Goal: Information Seeking & Learning: Learn about a topic

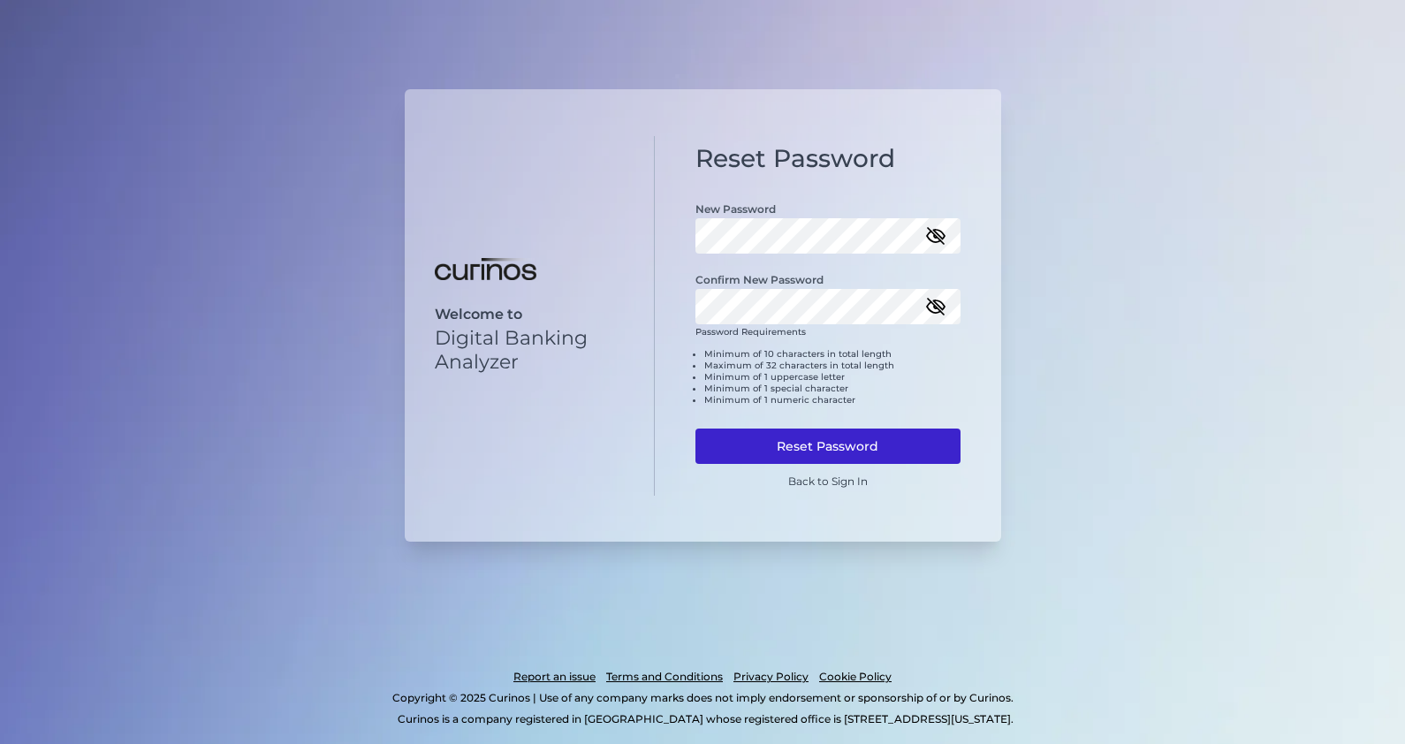
click at [805, 456] on button "Reset Password" at bounding box center [827, 446] width 265 height 35
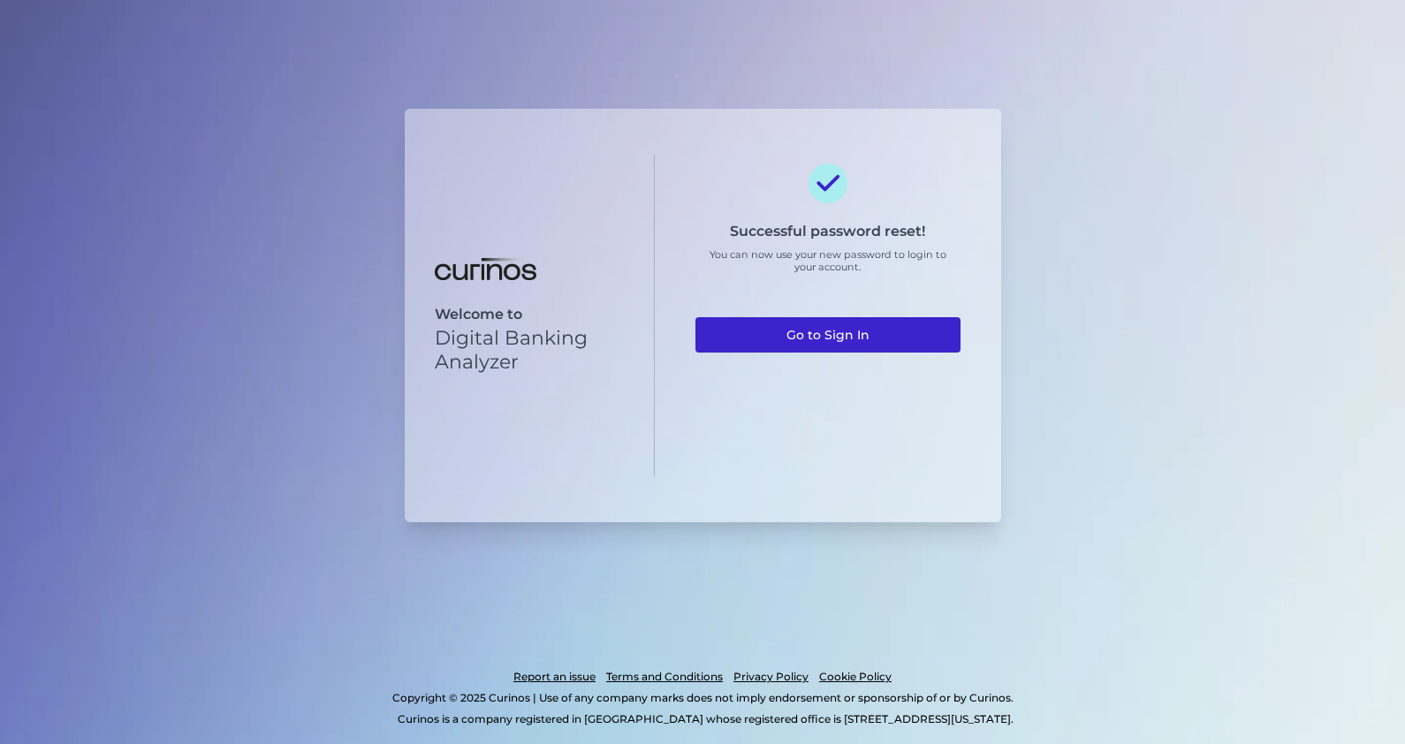
click at [866, 339] on link "Go to Sign In" at bounding box center [827, 334] width 265 height 35
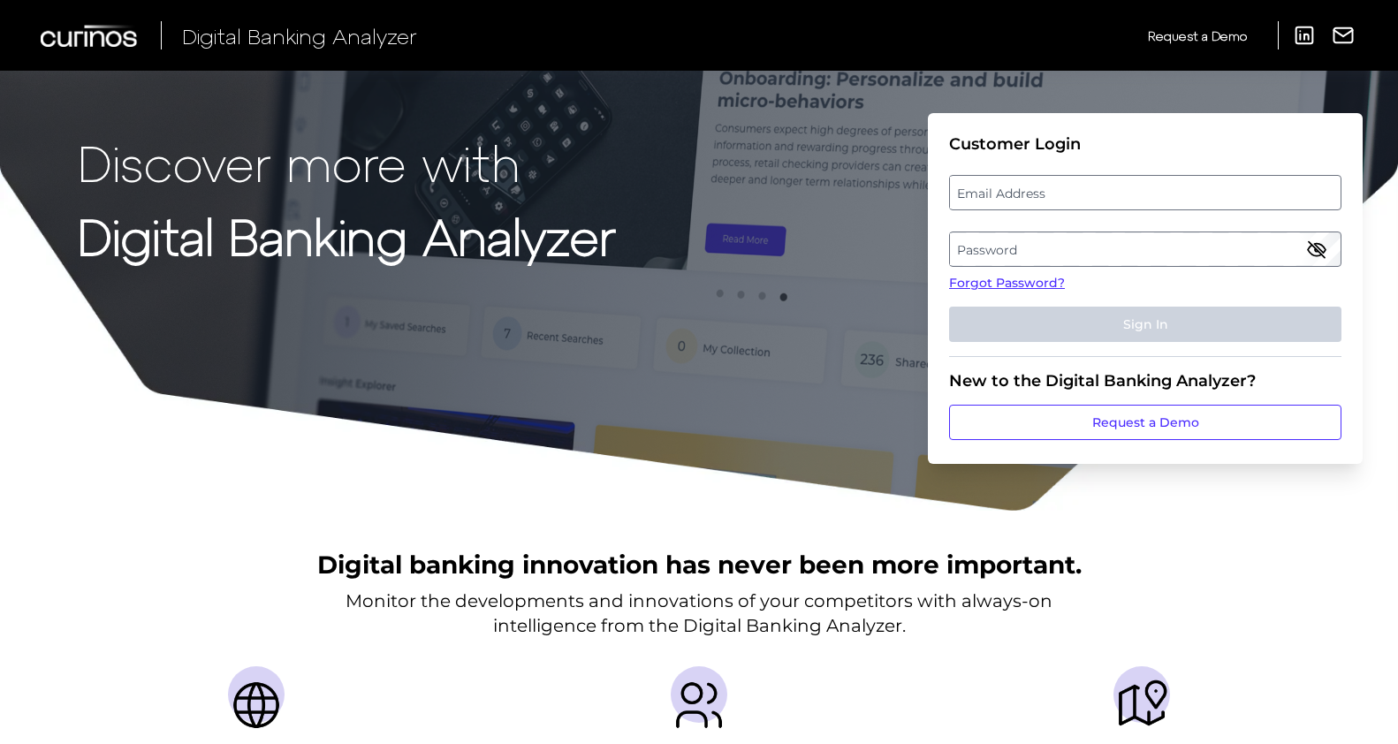
click at [1033, 200] on label "Email Address" at bounding box center [1145, 193] width 390 height 32
click at [1033, 200] on input "email" at bounding box center [1145, 192] width 392 height 35
type input "[PERSON_NAME][EMAIL_ADDRESS][PERSON_NAME][DOMAIN_NAME]"
click at [1098, 275] on link "Forgot Password?" at bounding box center [1145, 283] width 392 height 19
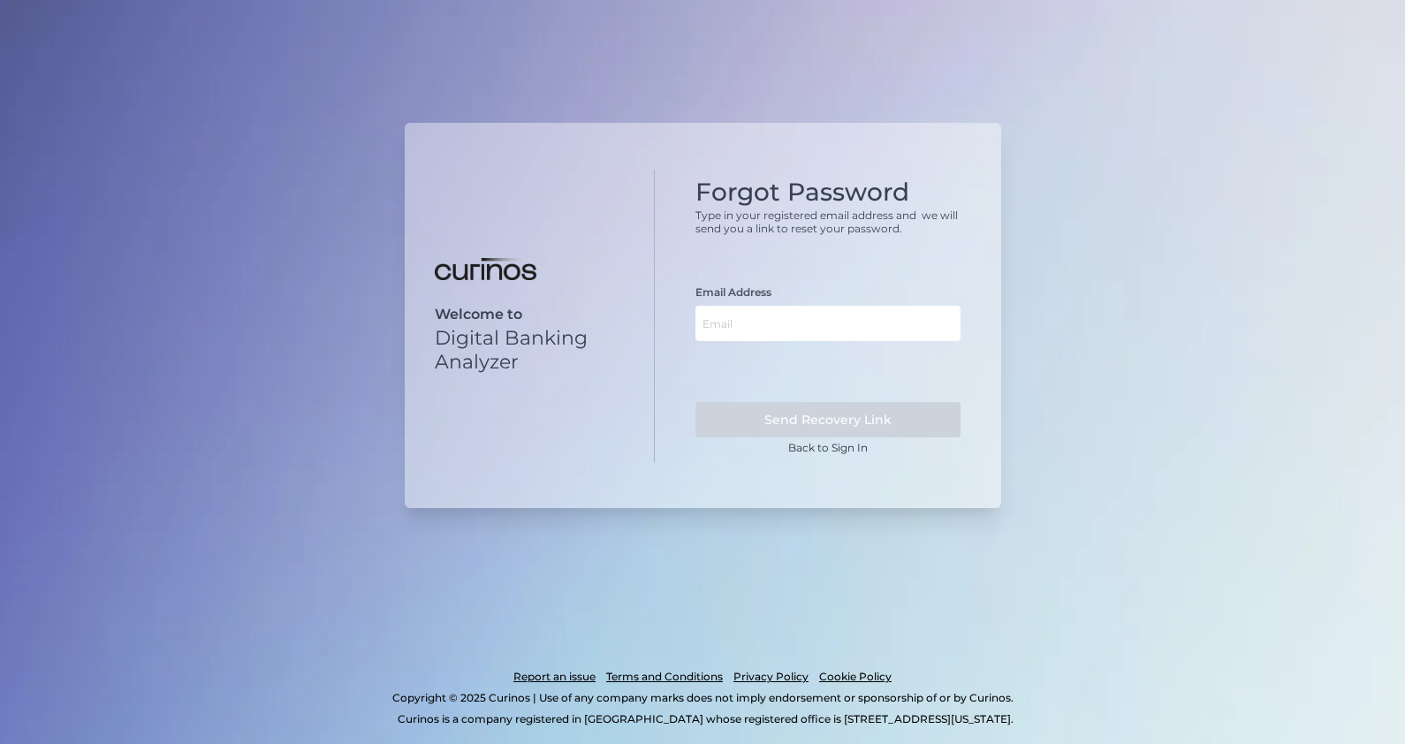
click at [1100, 252] on div "Welcome to Digital Banking Analyzer Forgot Password Type in your registered ema…" at bounding box center [702, 372] width 1405 height 744
click at [847, 446] on link "Back to Sign In" at bounding box center [828, 447] width 80 height 13
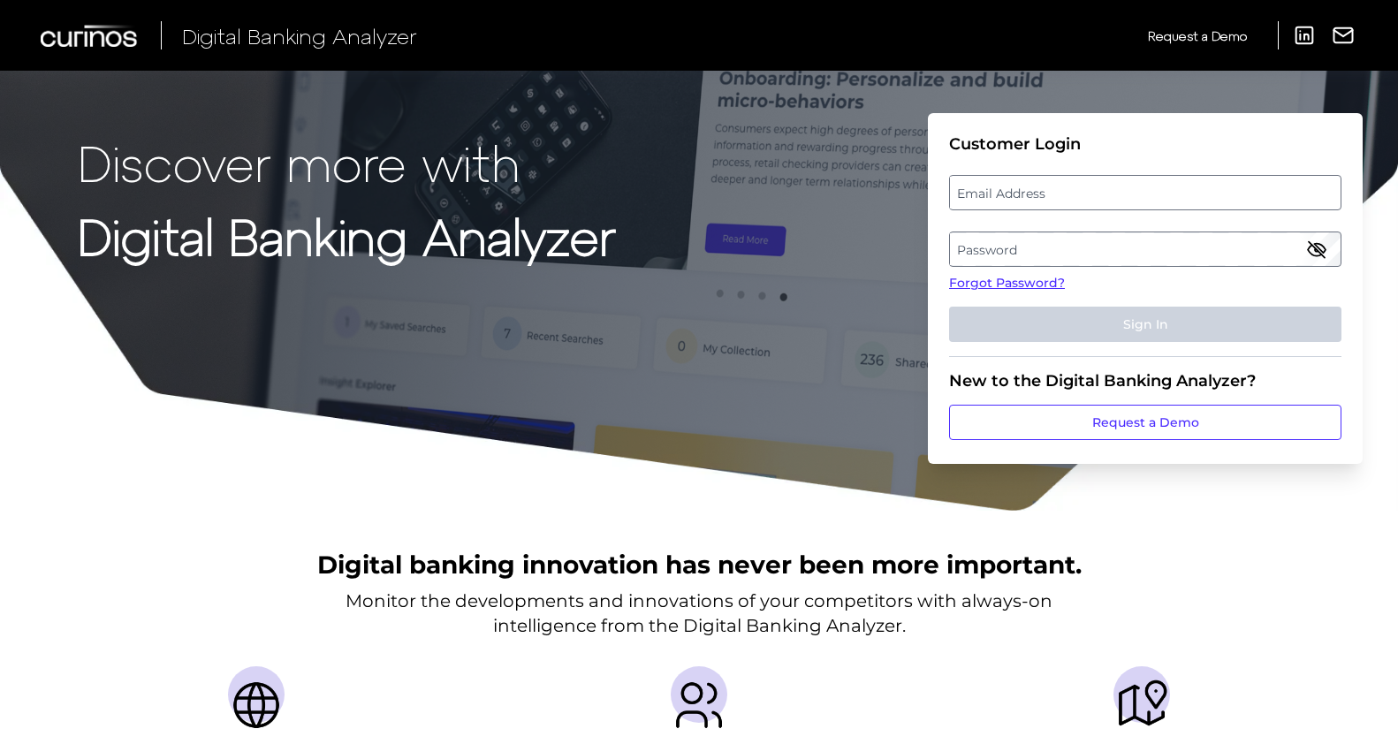
click at [1026, 195] on label "Email Address" at bounding box center [1145, 193] width 390 height 32
click at [1026, 195] on input "email" at bounding box center [1145, 192] width 392 height 35
type input "[PERSON_NAME][EMAIL_ADDRESS][PERSON_NAME][DOMAIN_NAME]"
click at [1057, 247] on label "Password" at bounding box center [1145, 249] width 390 height 32
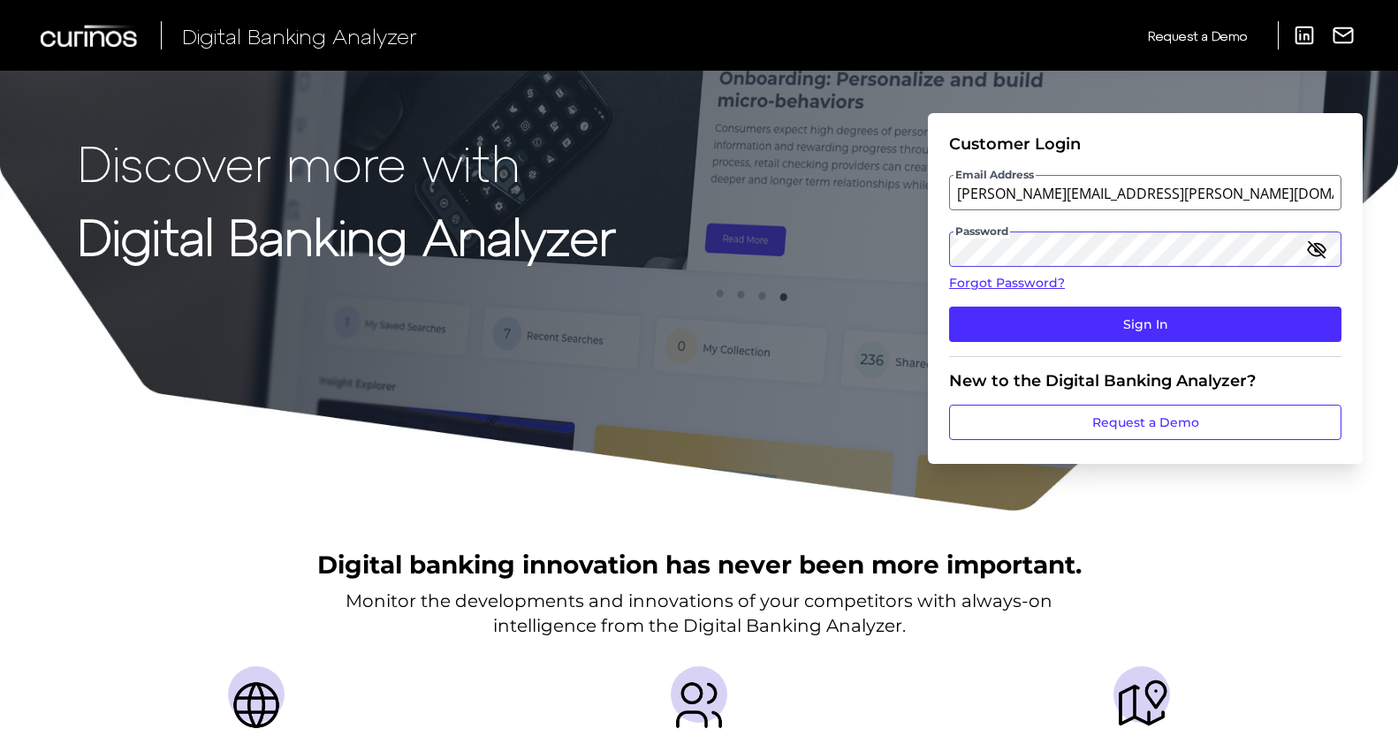
click at [949, 307] on button "Sign In" at bounding box center [1145, 324] width 392 height 35
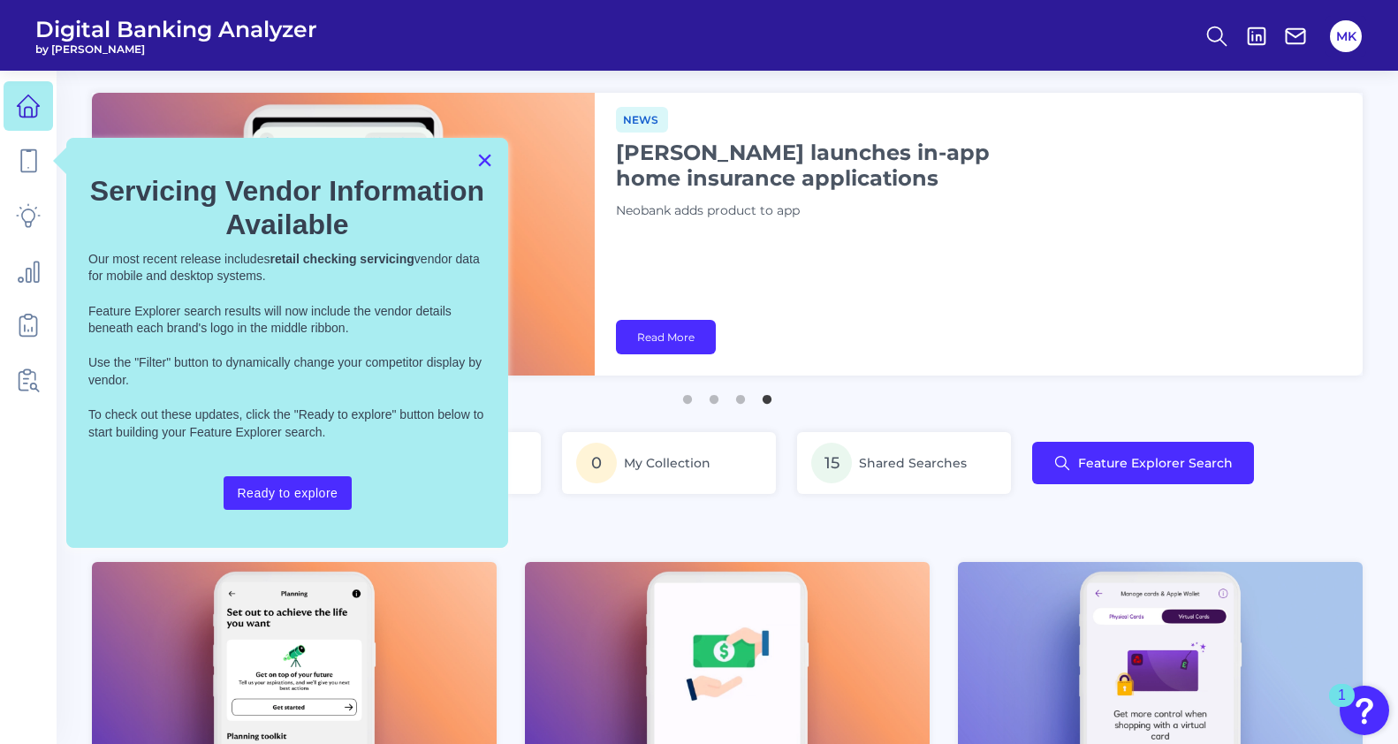
click at [481, 156] on button "×" at bounding box center [484, 160] width 17 height 28
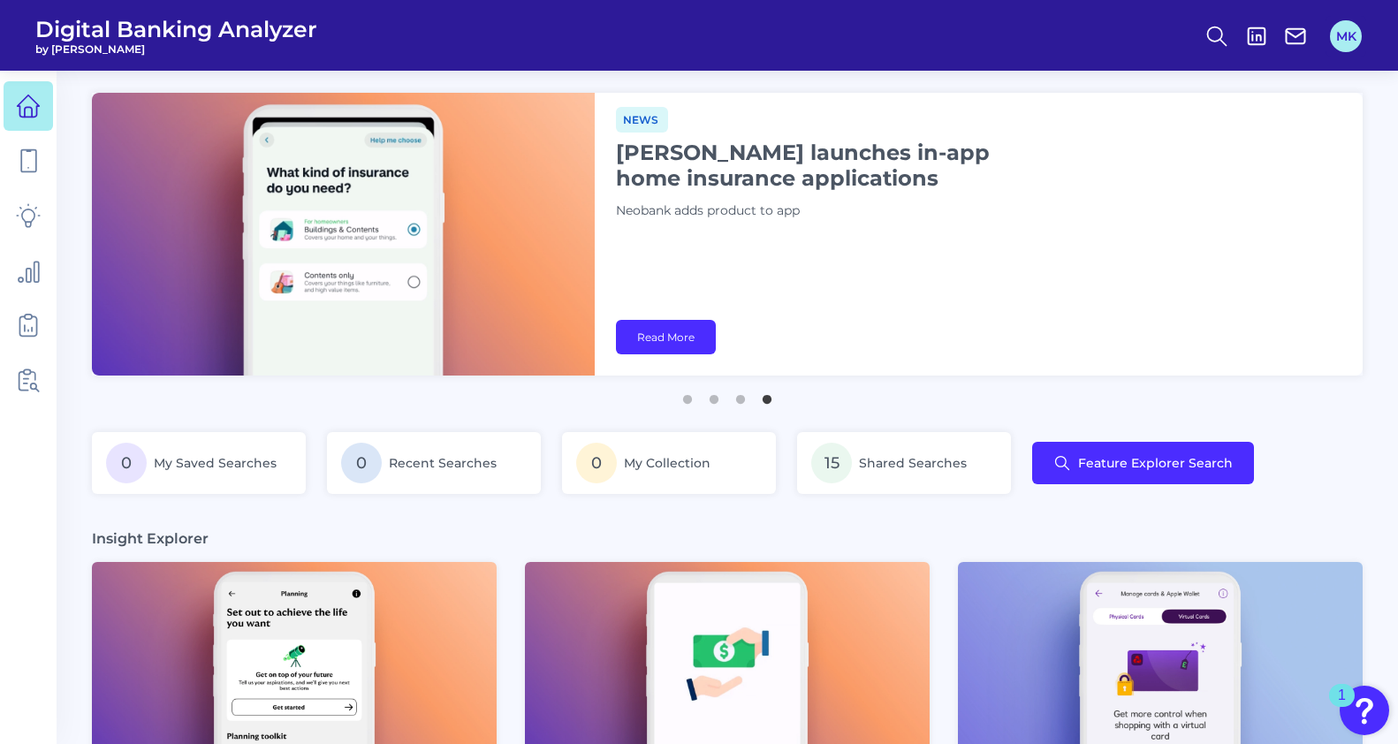
click at [1340, 45] on button "MK" at bounding box center [1346, 36] width 32 height 32
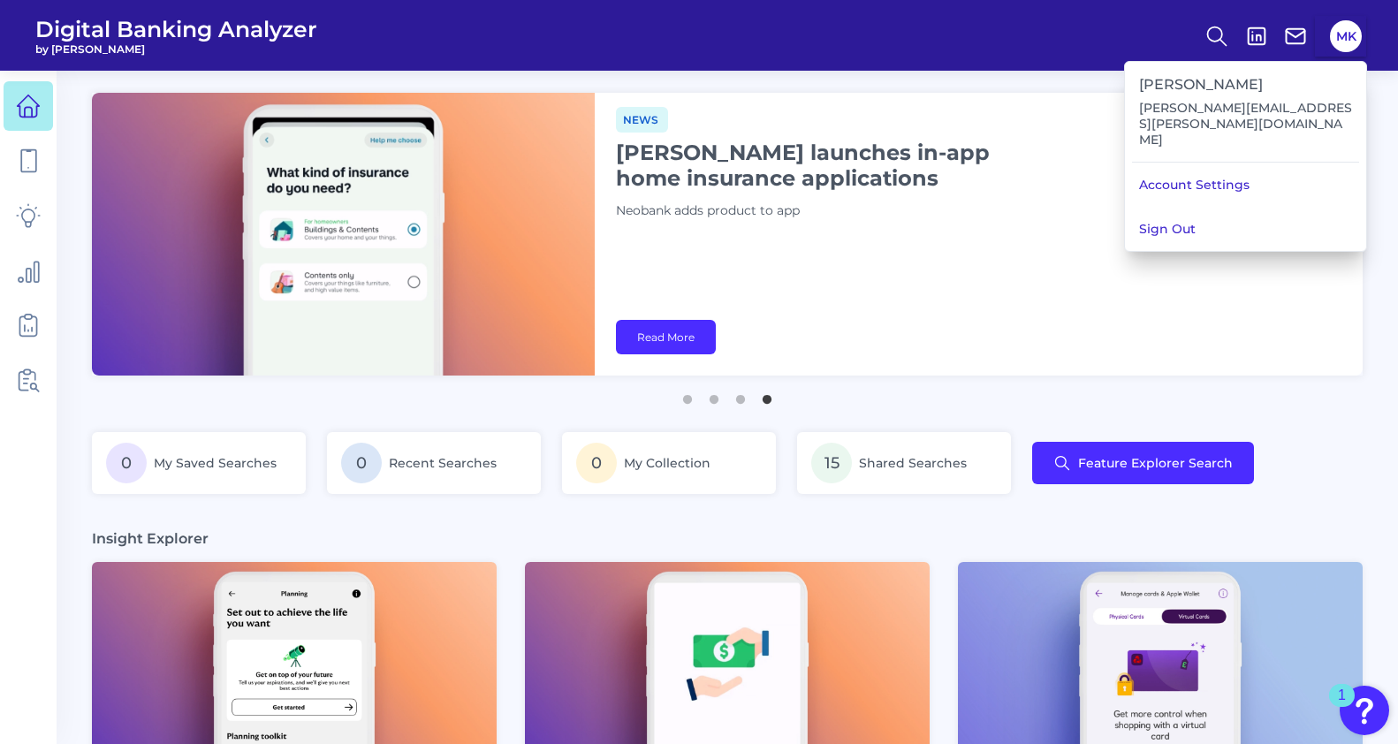
click at [166, 33] on span "Digital Banking Analyzer" at bounding box center [176, 29] width 282 height 27
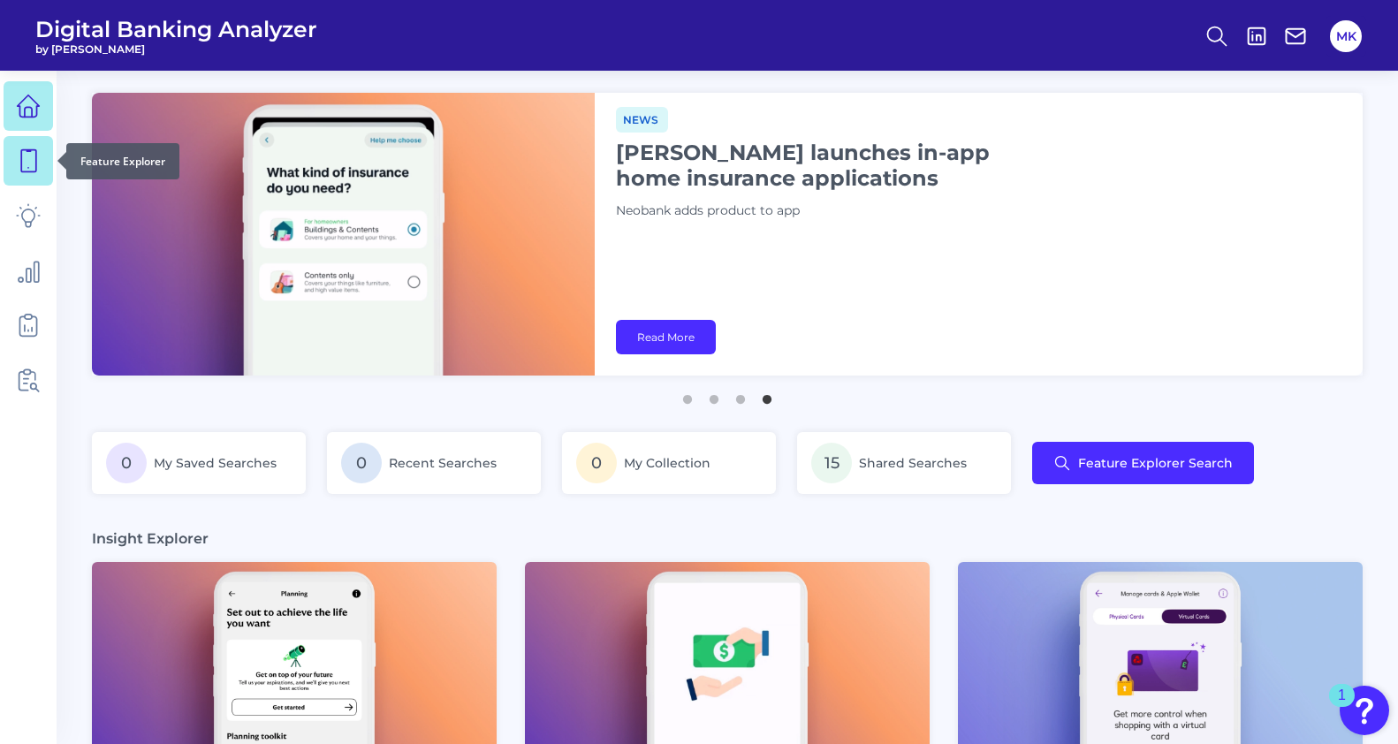
click at [31, 150] on icon at bounding box center [28, 161] width 15 height 22
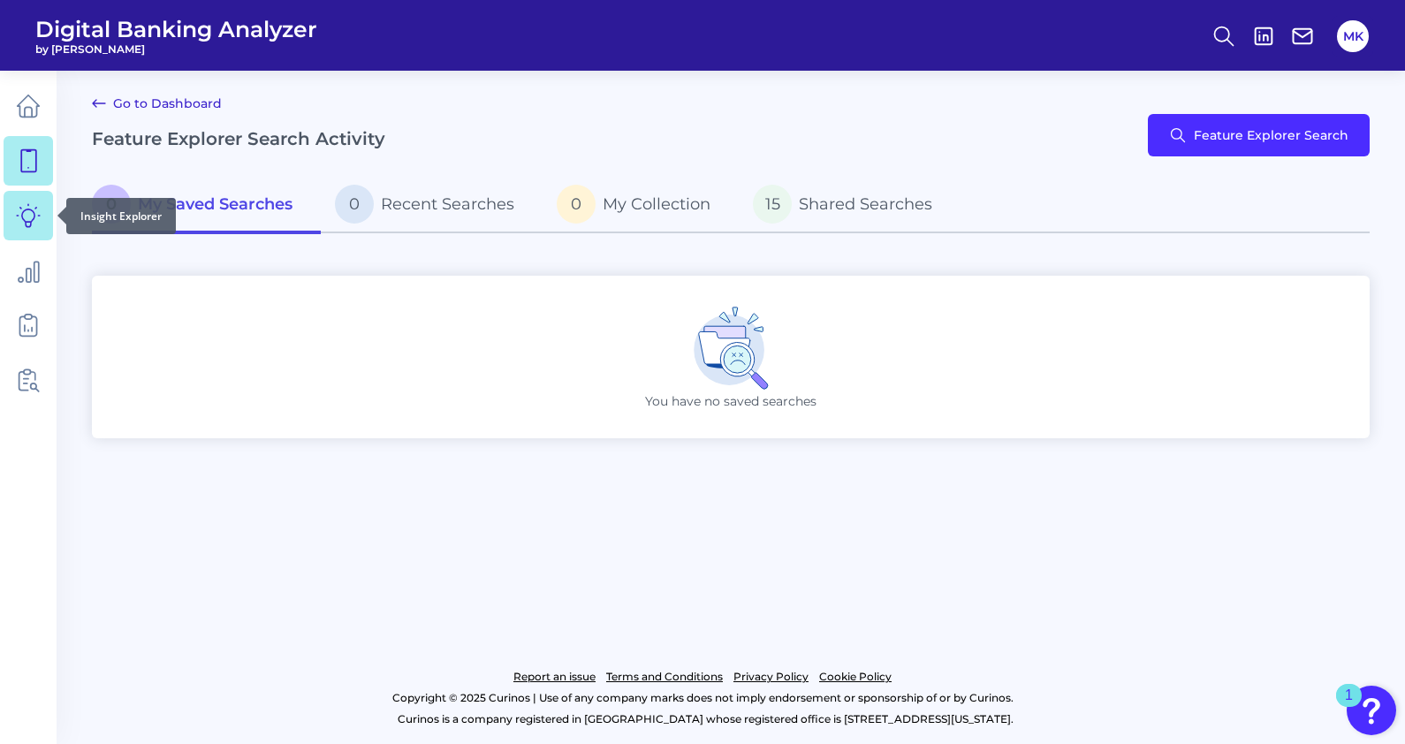
click at [13, 230] on link at bounding box center [28, 215] width 49 height 49
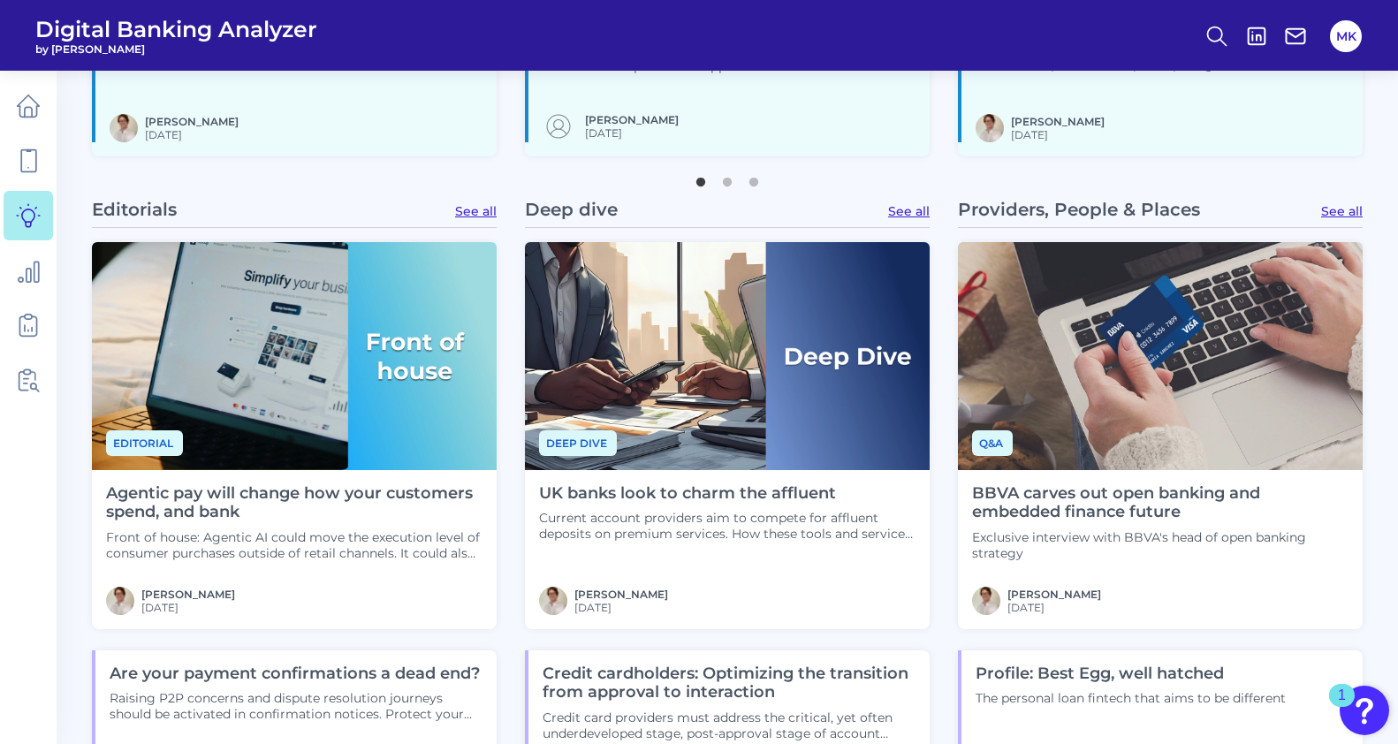
scroll to position [978, 0]
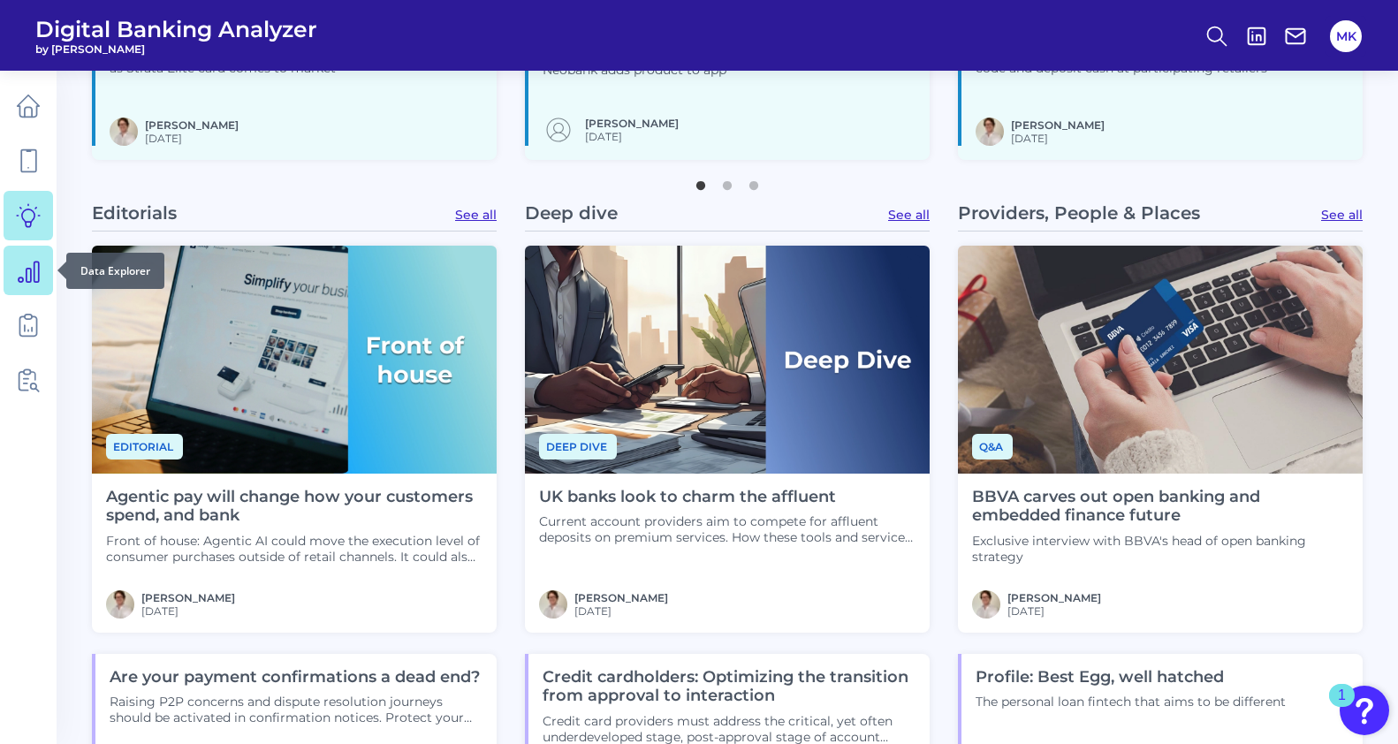
click at [20, 278] on icon at bounding box center [28, 270] width 25 height 25
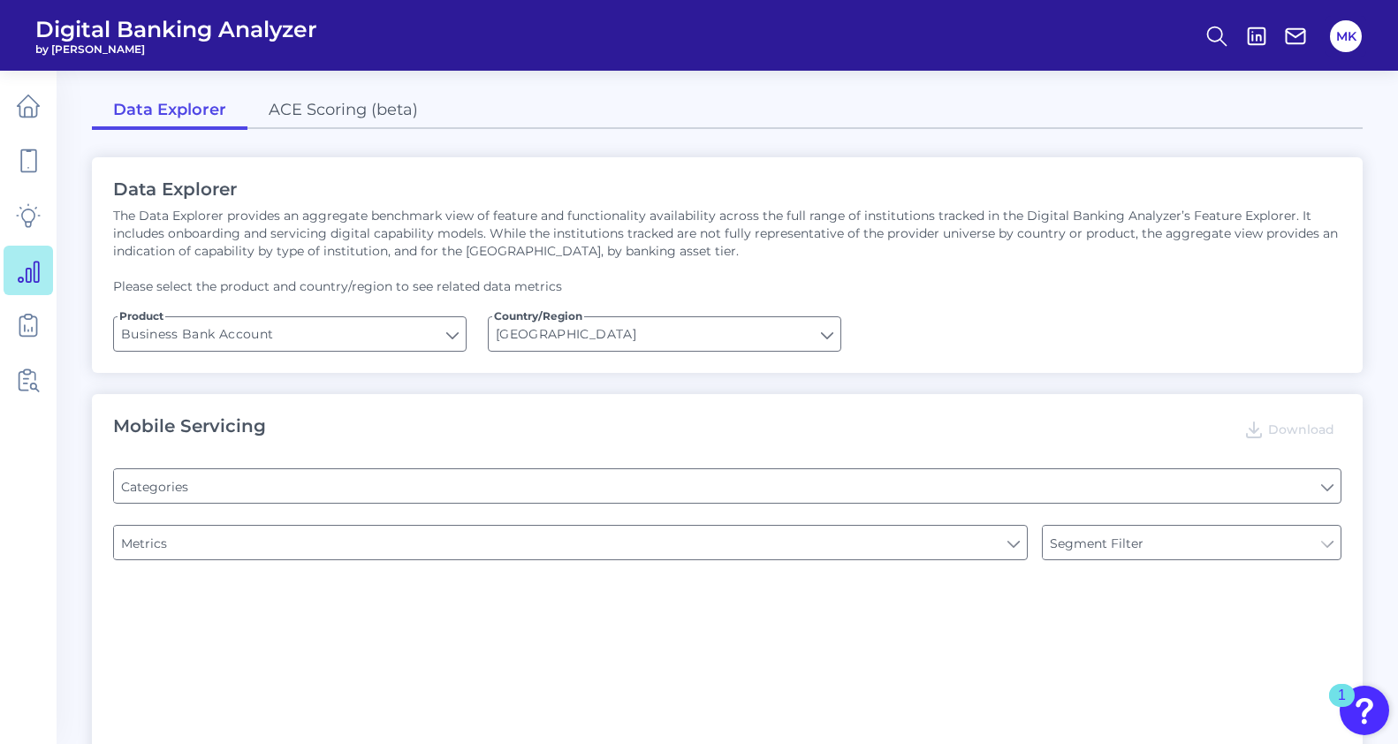
type input "Type of Institution"
type input "Pre-login Features"
type input "Channel"
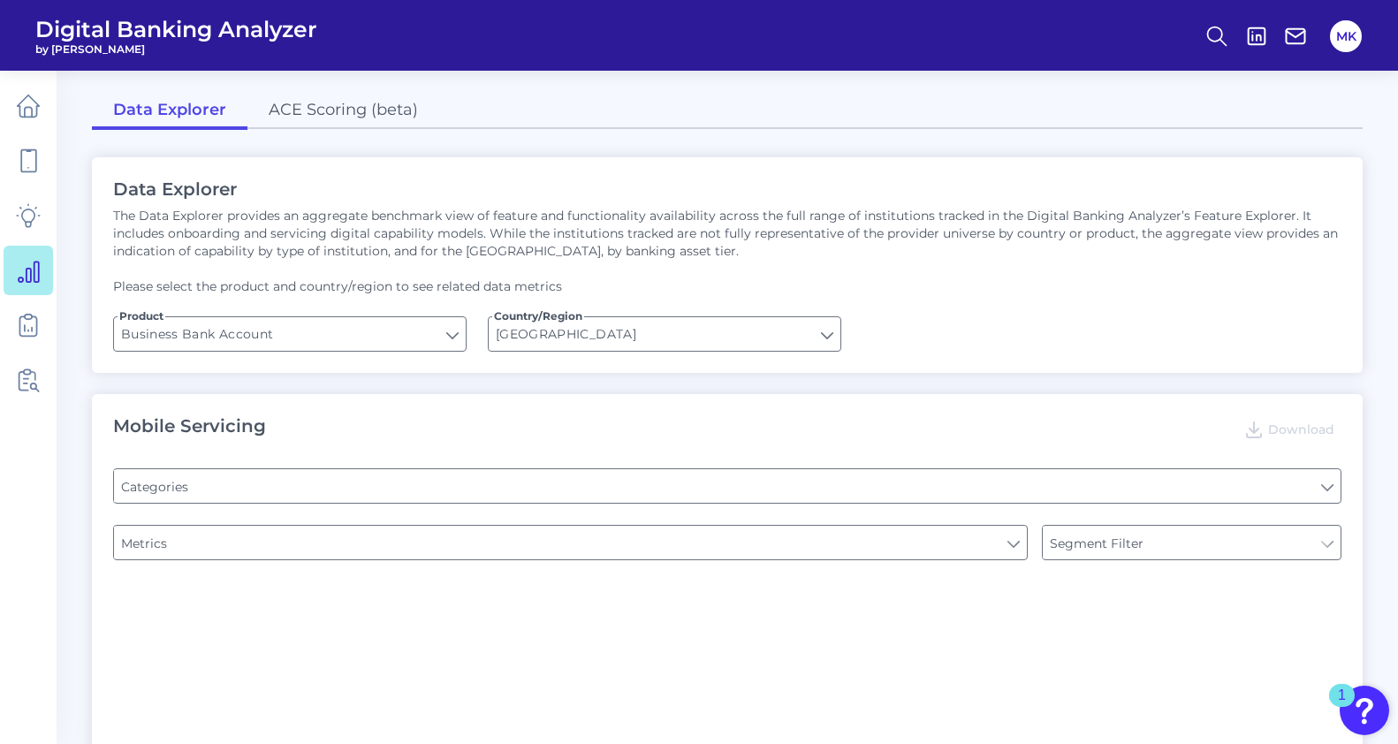
type input "Login"
type input "Upon opening the app are users immediately prompted to use Touch/Face ID to log…"
type input "Does it offer third-party single sign on?"
type input "Can you apply for the PRODUCT as a new to brand customer on ANY digital channel?"
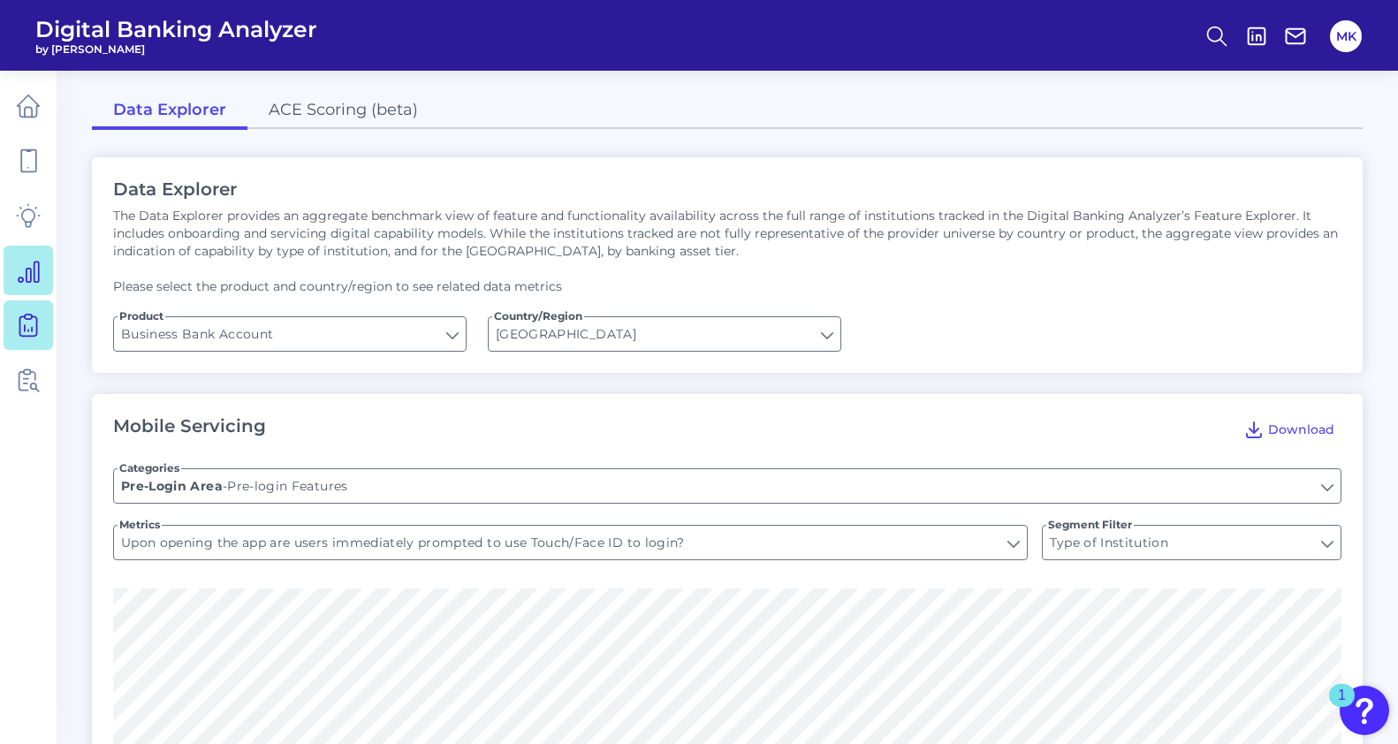
drag, startPoint x: 63, startPoint y: 331, endPoint x: 49, endPoint y: 327, distance: 14.8
click at [49, 328] on nav at bounding box center [28, 407] width 57 height 673
click at [47, 327] on link at bounding box center [28, 324] width 49 height 49
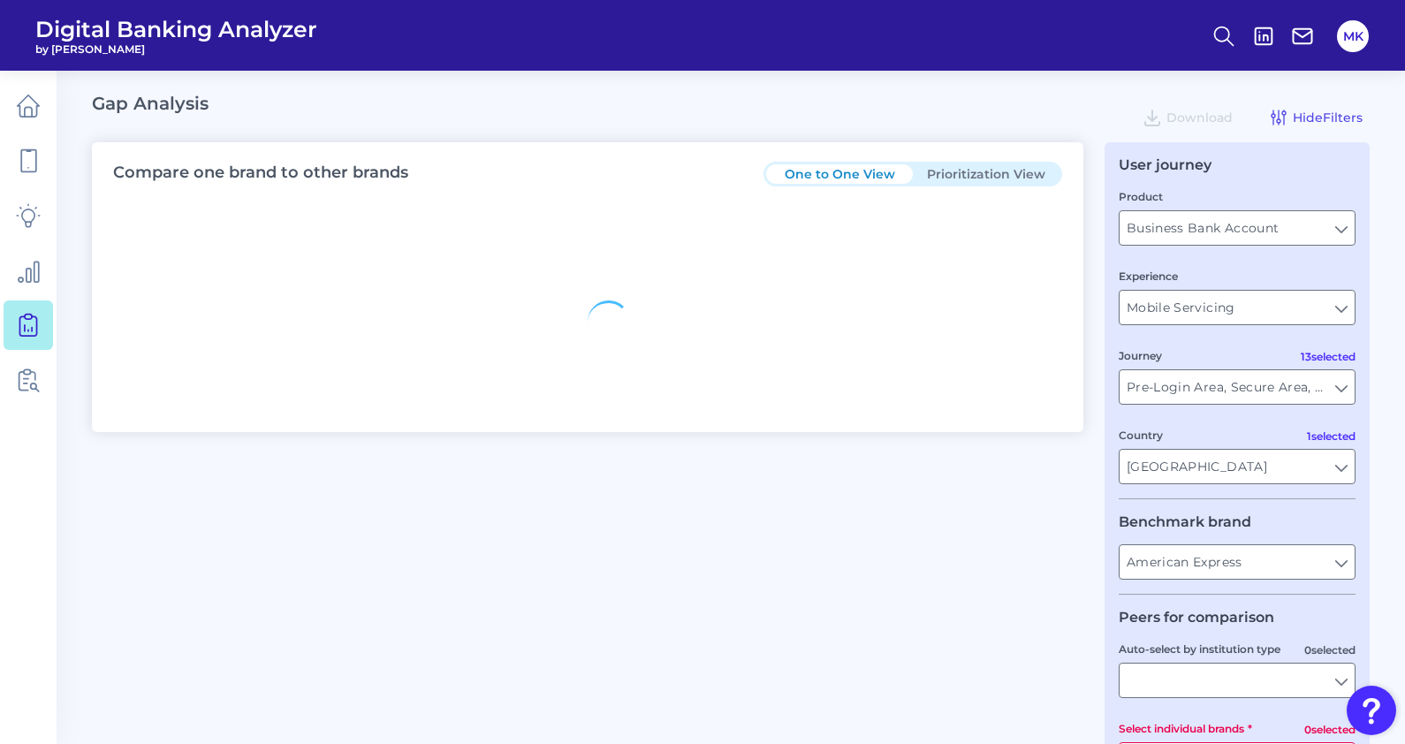
type input "All Journeys"
type input "All Countries"
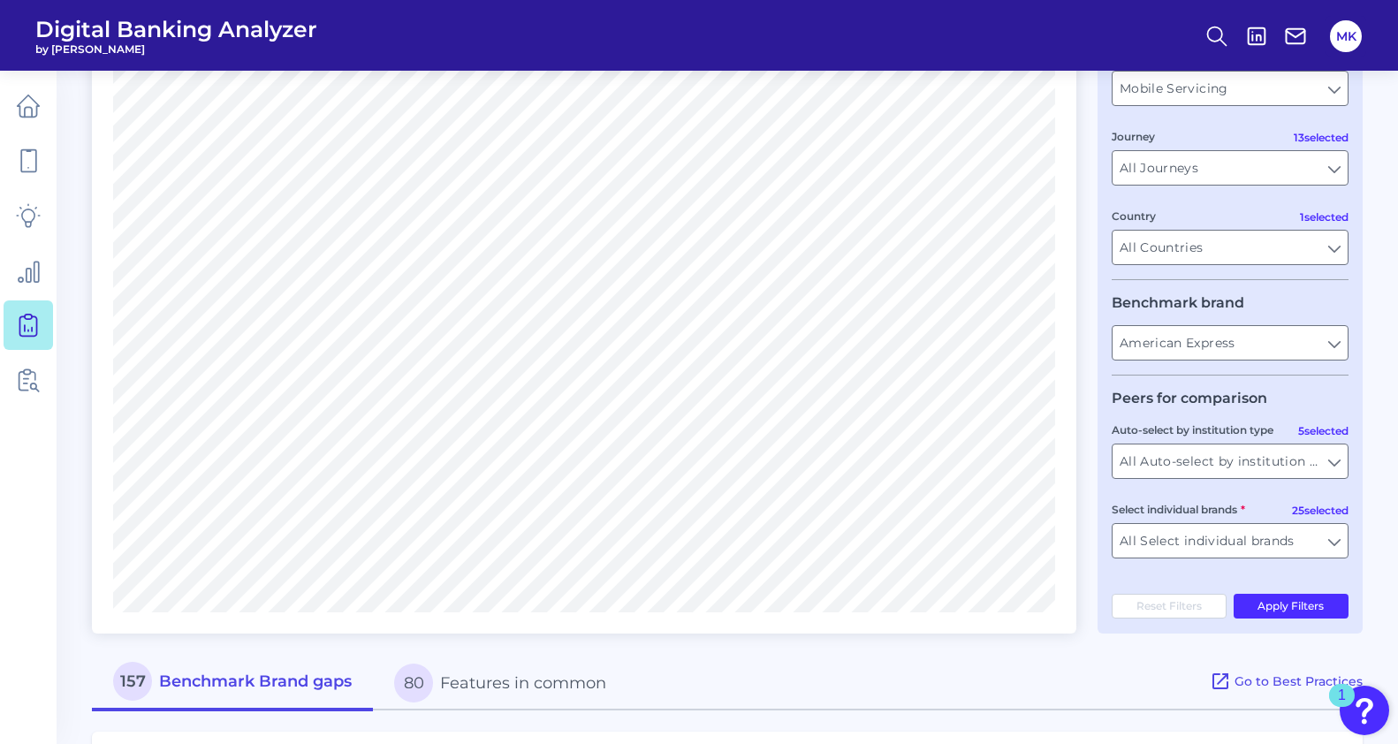
scroll to position [110, 0]
